Goal: Transaction & Acquisition: Purchase product/service

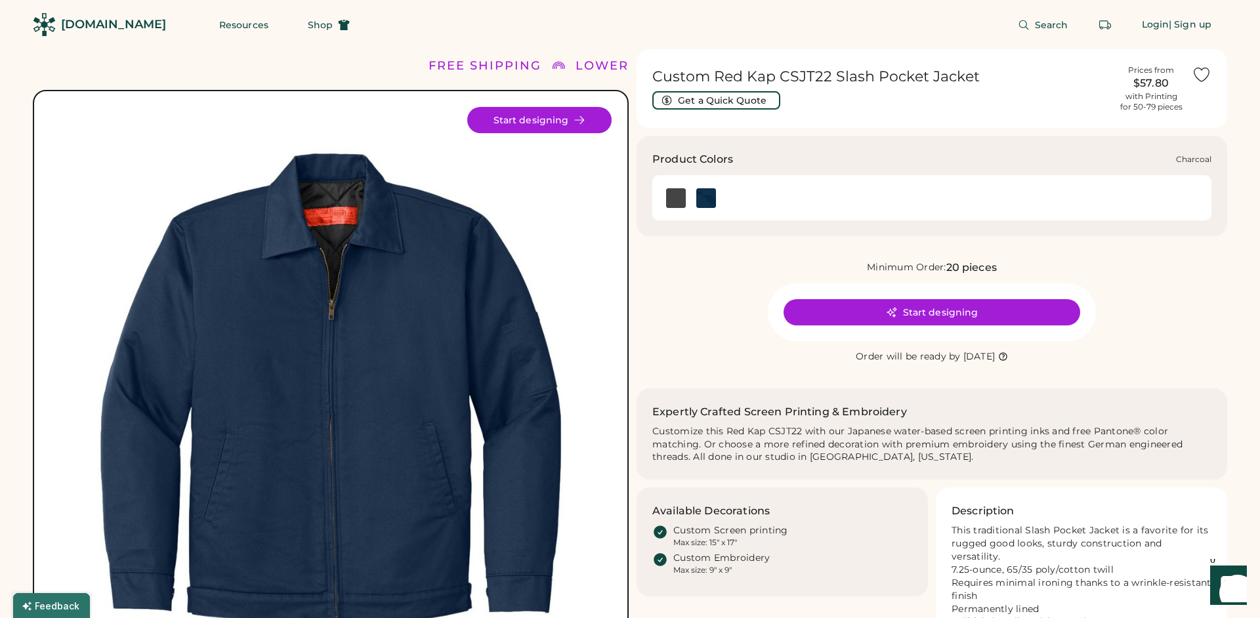
click at [673, 192] on img at bounding box center [676, 198] width 20 height 20
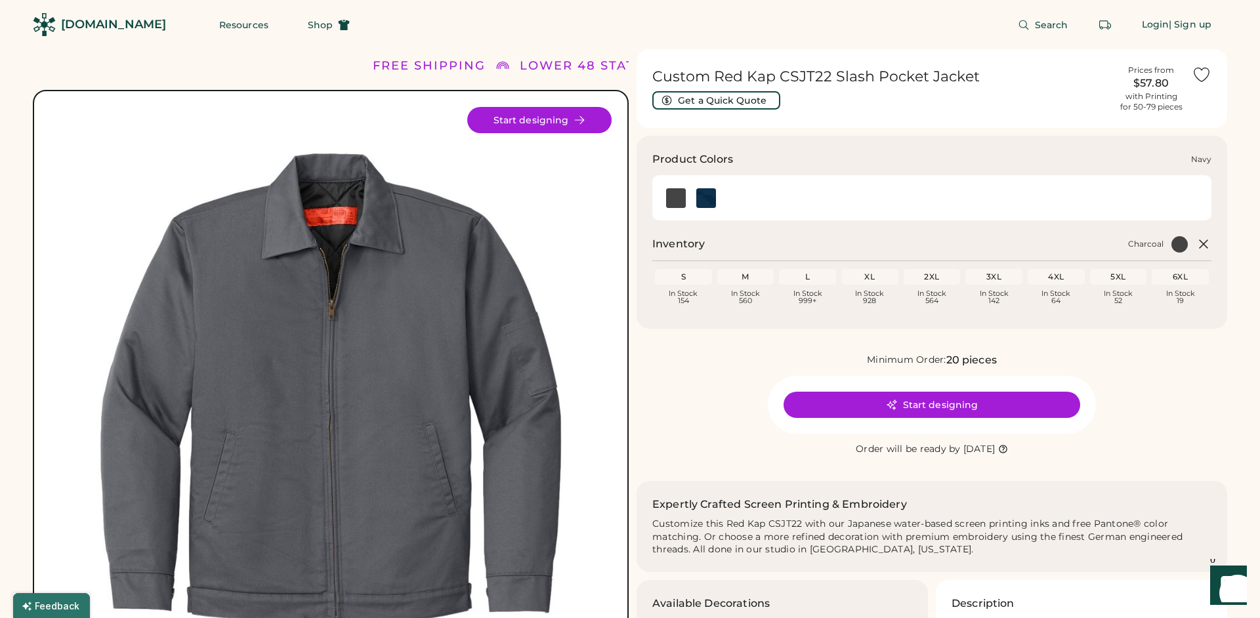
click at [700, 201] on img at bounding box center [706, 198] width 20 height 20
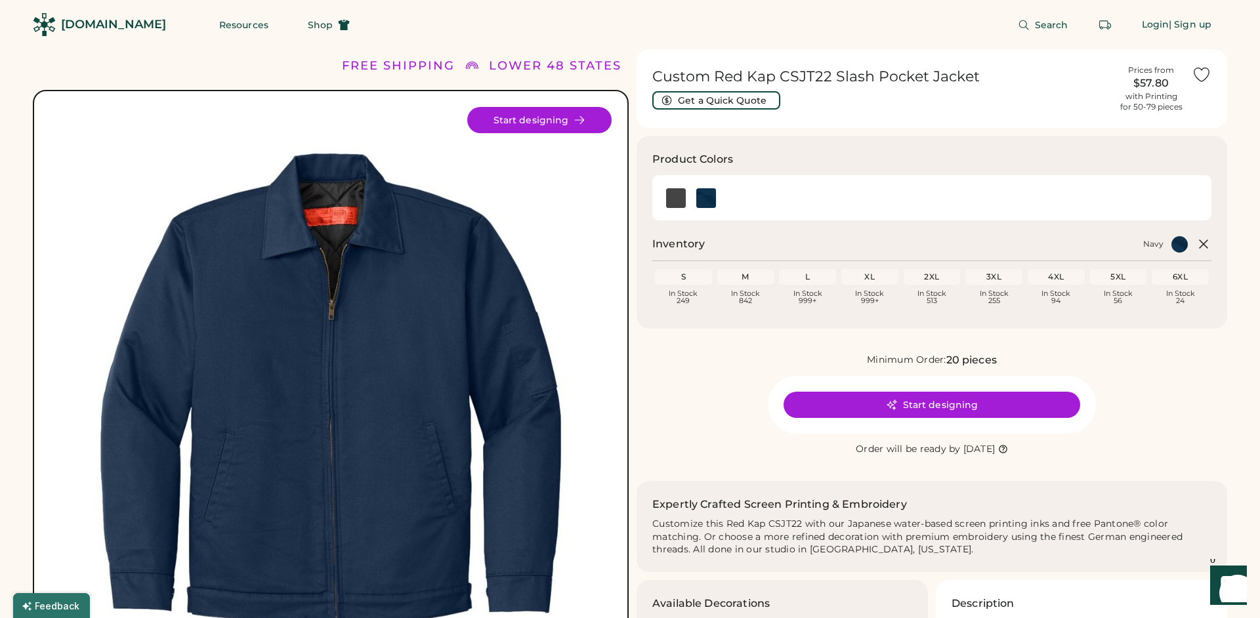
click at [431, 362] on img at bounding box center [331, 388] width 562 height 562
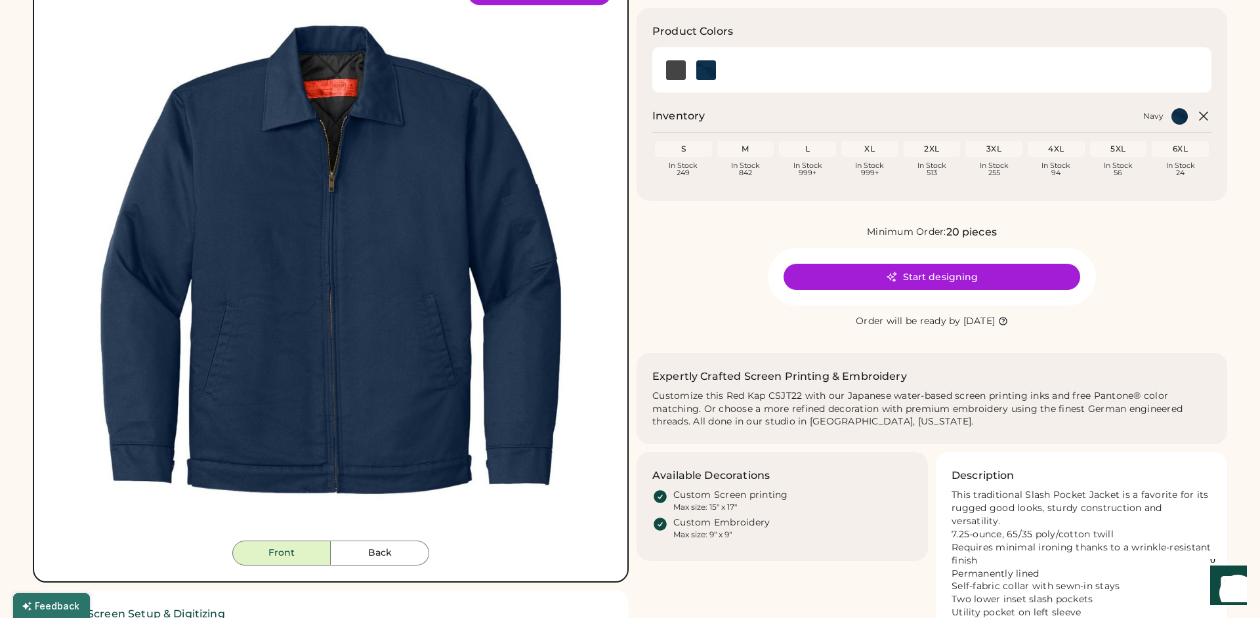
scroll to position [127, 0]
click at [400, 558] on button "Back" at bounding box center [380, 554] width 98 height 25
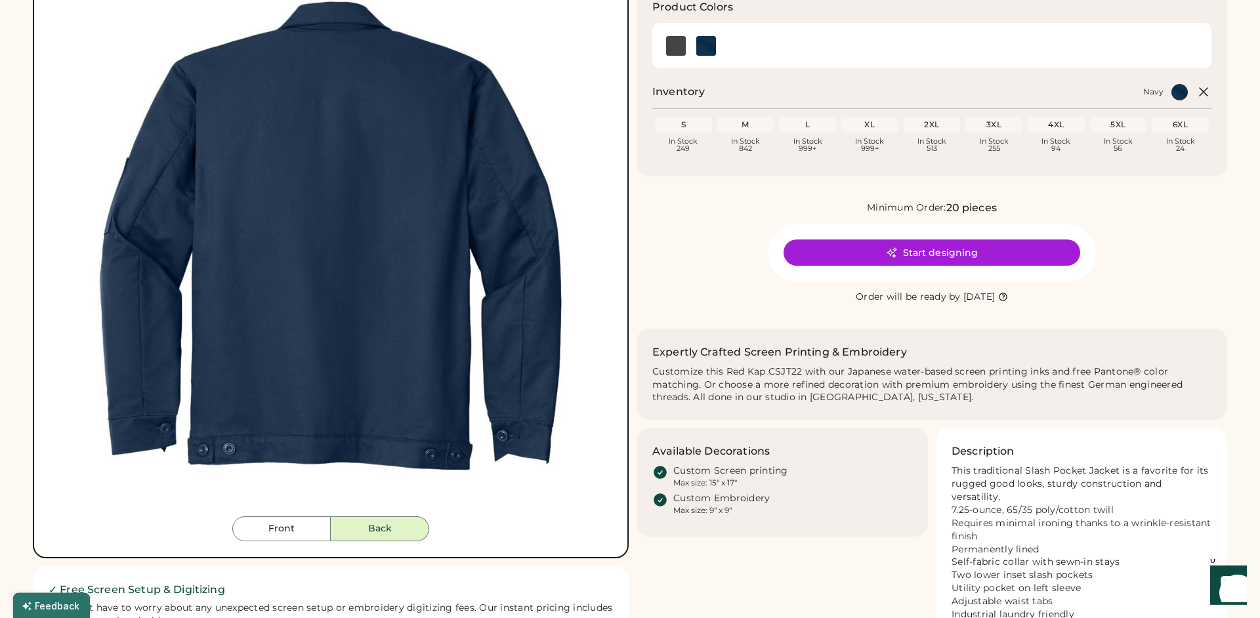
scroll to position [155, 0]
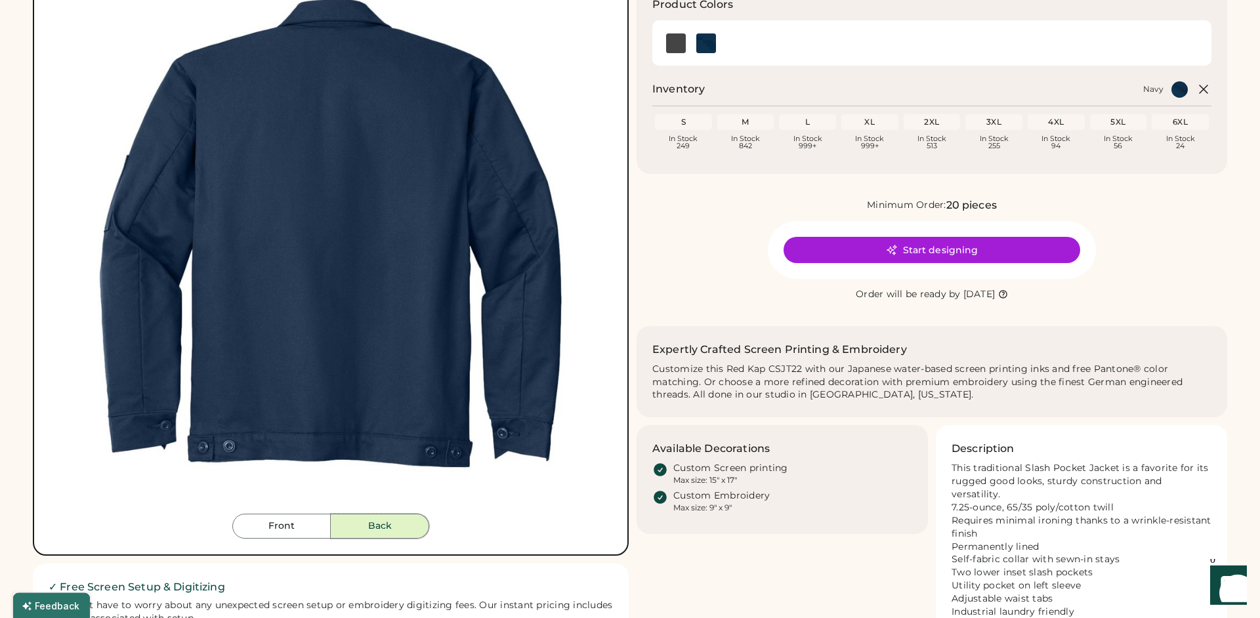
click at [368, 538] on button "Back" at bounding box center [380, 526] width 98 height 25
click at [294, 525] on button "Front" at bounding box center [281, 526] width 98 height 25
